Goal: Transaction & Acquisition: Purchase product/service

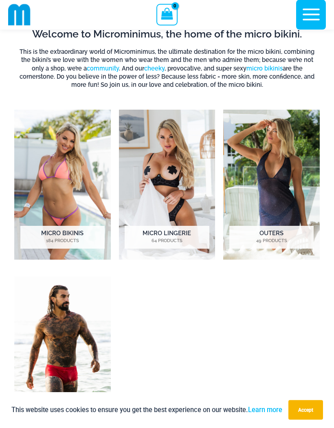
scroll to position [234, 0]
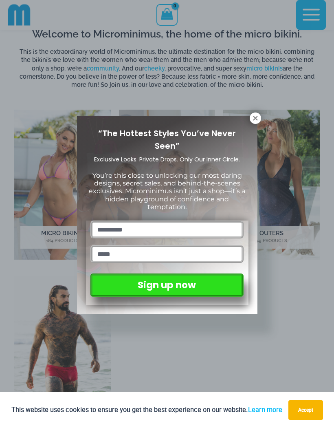
click at [257, 121] on icon at bounding box center [255, 117] width 7 height 7
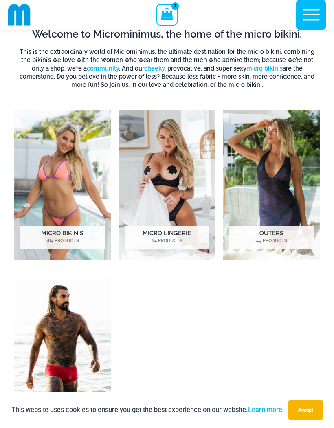
click at [191, 185] on img "Visit product category Micro Lingerie" at bounding box center [167, 185] width 97 height 150
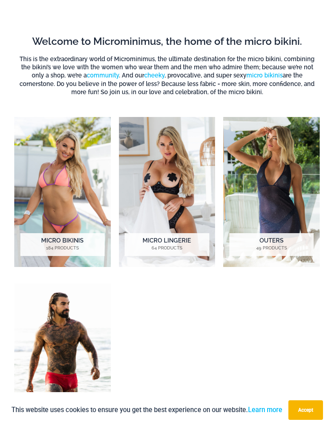
scroll to position [270, 0]
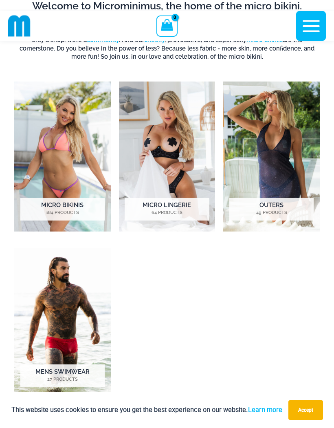
click at [76, 212] on mark "184 Products" at bounding box center [62, 212] width 84 height 7
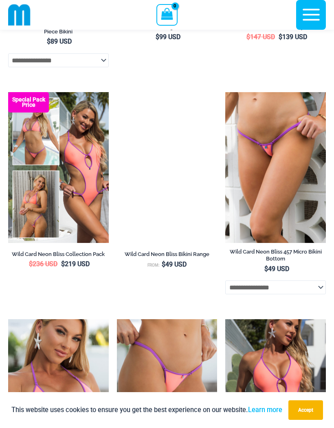
scroll to position [1556, 0]
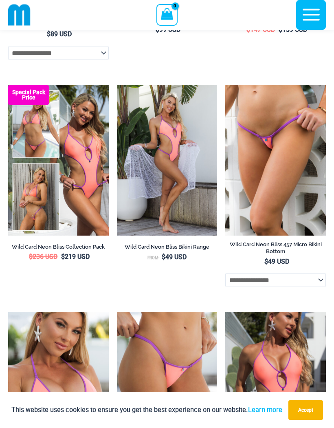
click at [225, 85] on img at bounding box center [225, 85] width 0 height 0
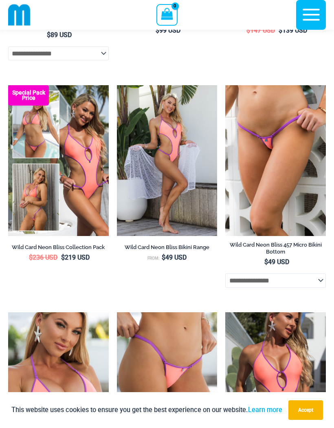
scroll to position [1591, 0]
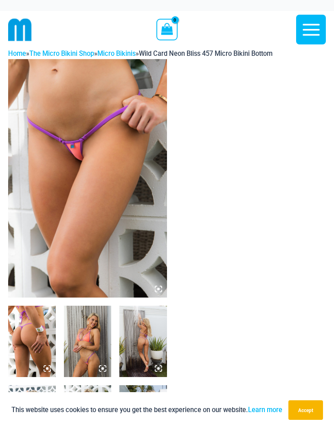
click at [99, 329] on img at bounding box center [88, 341] width 48 height 71
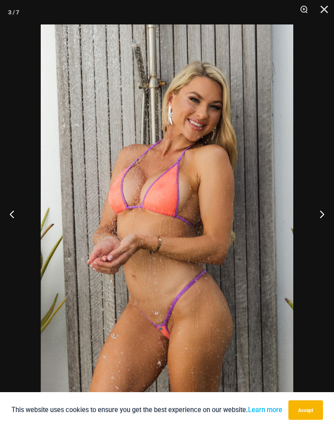
click at [325, 216] on button "Next" at bounding box center [319, 214] width 31 height 41
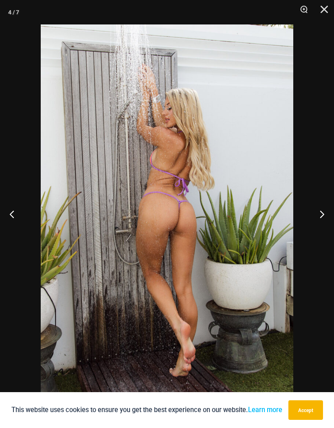
click at [325, 214] on button "Next" at bounding box center [319, 214] width 31 height 41
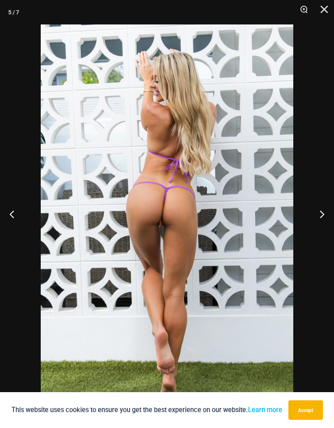
click at [323, 213] on button "Next" at bounding box center [319, 214] width 31 height 41
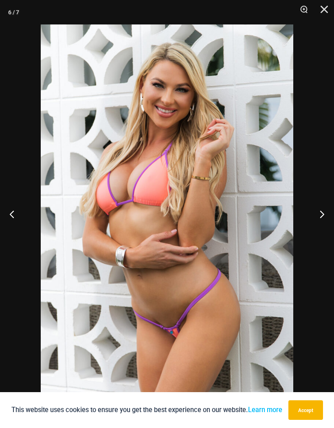
click at [325, 215] on button "Next" at bounding box center [319, 214] width 31 height 41
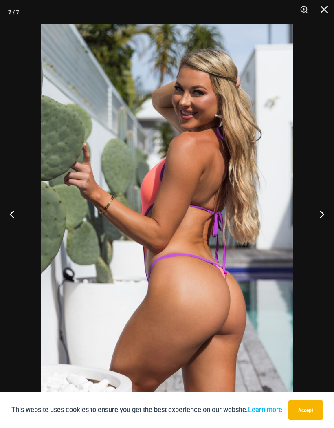
click at [322, 9] on button "Close" at bounding box center [321, 12] width 20 height 24
